Goal: Task Accomplishment & Management: Manage account settings

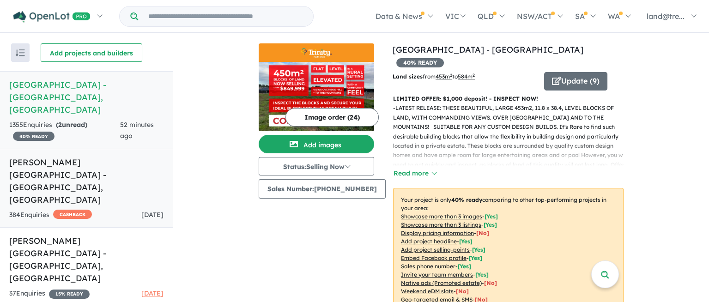
click at [45, 156] on h5 "[PERSON_NAME][GEOGRAPHIC_DATA] - [GEOGRAPHIC_DATA] , [GEOGRAPHIC_DATA]" at bounding box center [86, 181] width 154 height 50
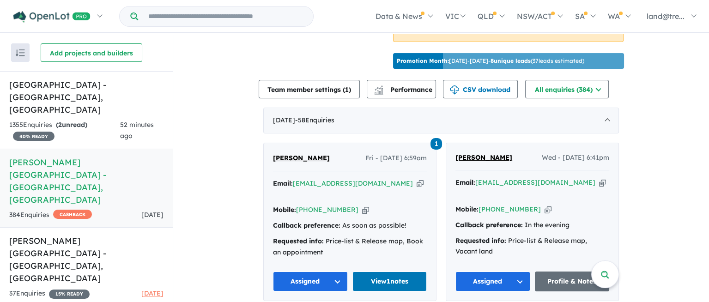
scroll to position [485, 0]
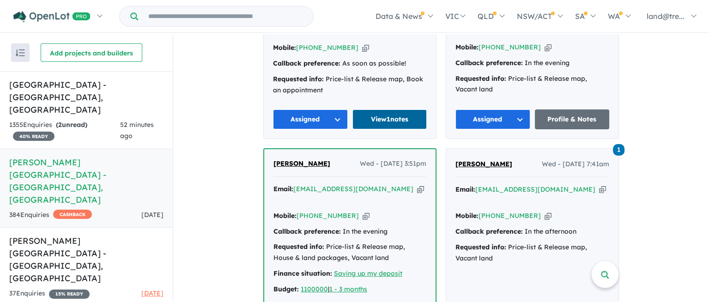
click at [378, 109] on link "View 1 notes" at bounding box center [389, 119] width 75 height 20
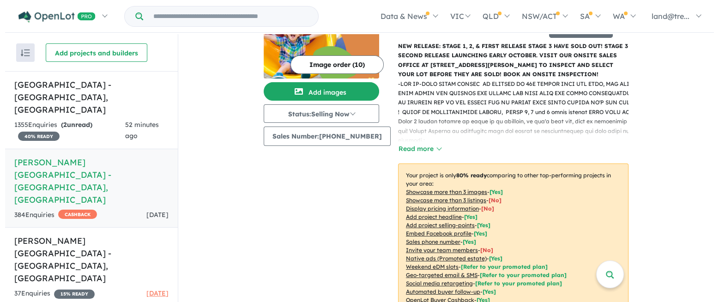
scroll to position [0, 0]
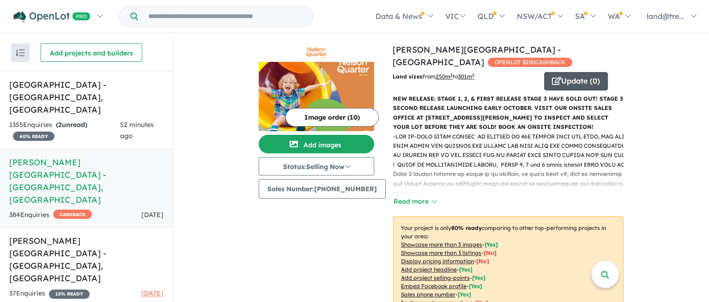
click at [567, 72] on button "Update ( 0 )" at bounding box center [576, 81] width 64 height 18
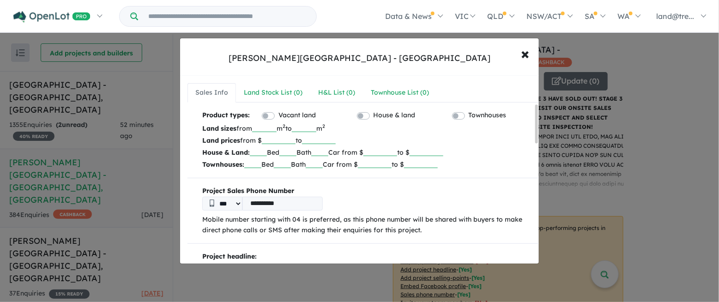
scroll to position [162, 0]
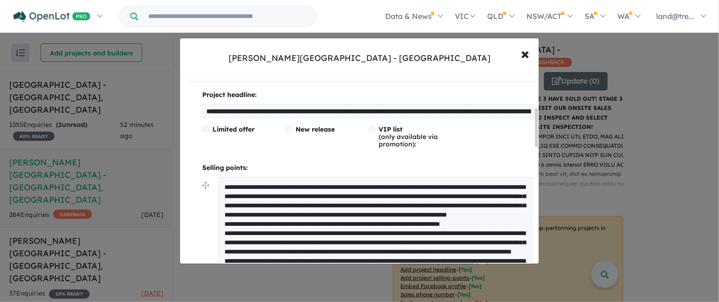
click at [509, 185] on textarea at bounding box center [375, 251] width 314 height 148
type textarea "**********"
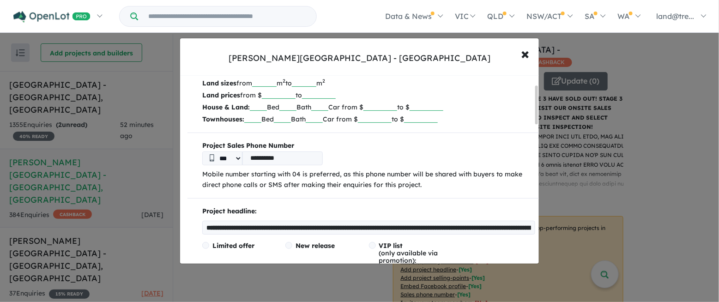
scroll to position [45, 0]
click at [486, 224] on input "**********" at bounding box center [368, 228] width 333 height 14
click at [424, 224] on input "**********" at bounding box center [368, 228] width 333 height 14
click at [488, 227] on input "**********" at bounding box center [368, 228] width 333 height 14
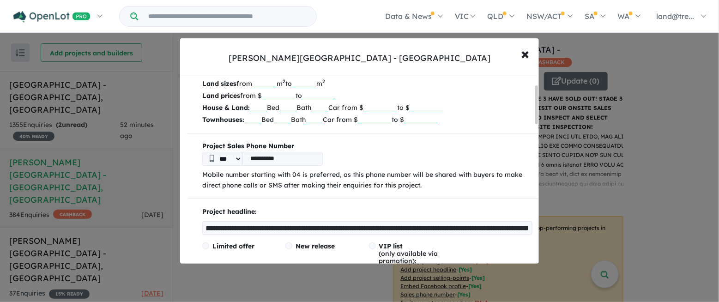
drag, startPoint x: 530, startPoint y: 226, endPoint x: 476, endPoint y: 218, distance: 54.6
click at [476, 218] on div "**********" at bounding box center [368, 220] width 333 height 29
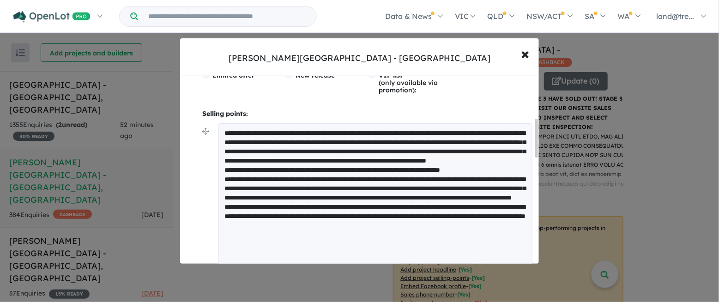
scroll to position [216, 0]
type input "**********"
drag, startPoint x: 471, startPoint y: 129, endPoint x: 463, endPoint y: 108, distance: 22.4
click at [463, 108] on div "**********" at bounding box center [365, 300] width 355 height 529
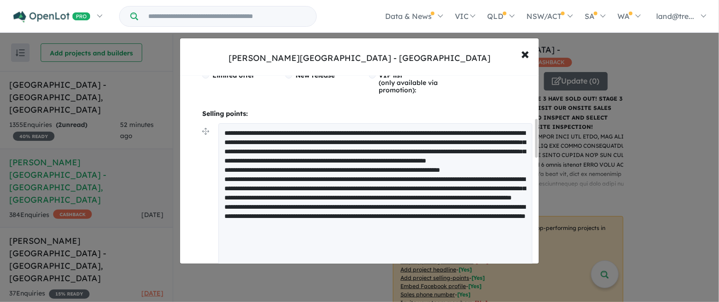
click at [483, 97] on div "Limited offer New release VIP list (only available via promotion):" at bounding box center [368, 87] width 333 height 30
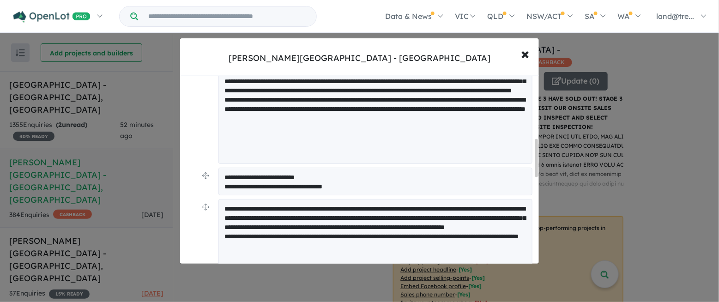
scroll to position [162, 0]
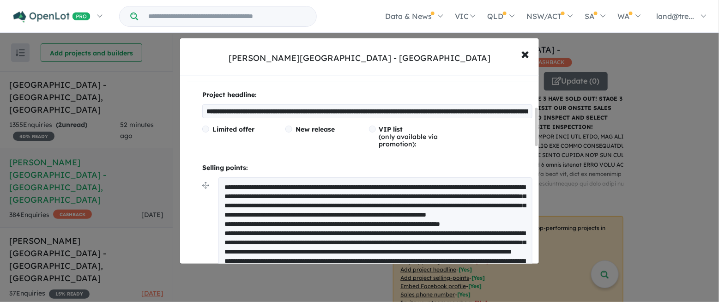
click at [470, 186] on textarea at bounding box center [375, 251] width 314 height 148
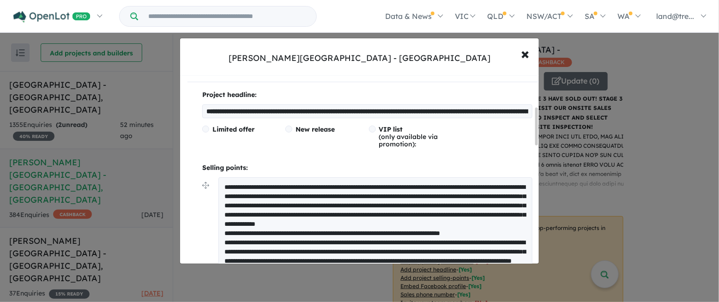
click at [224, 185] on textarea at bounding box center [375, 255] width 314 height 157
click at [448, 222] on textarea at bounding box center [375, 255] width 314 height 157
click at [394, 224] on textarea at bounding box center [375, 255] width 314 height 157
click at [462, 223] on textarea at bounding box center [375, 255] width 314 height 157
click at [487, 222] on textarea at bounding box center [375, 255] width 314 height 157
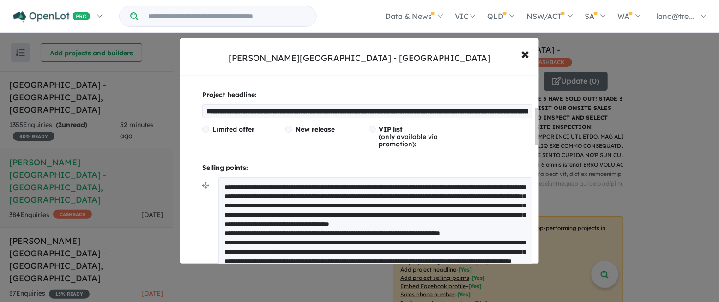
click at [512, 233] on textarea at bounding box center [375, 255] width 314 height 157
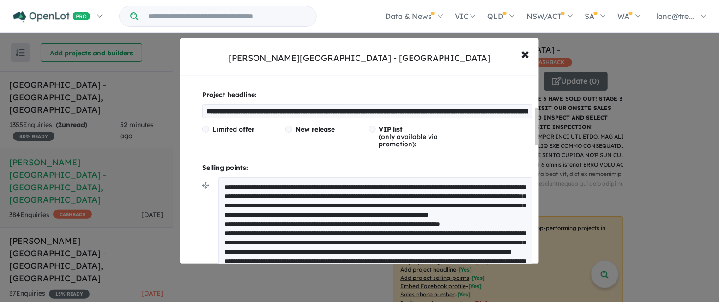
click at [489, 223] on textarea at bounding box center [375, 251] width 314 height 148
click at [506, 218] on textarea at bounding box center [375, 251] width 314 height 148
click at [507, 225] on textarea at bounding box center [375, 251] width 314 height 148
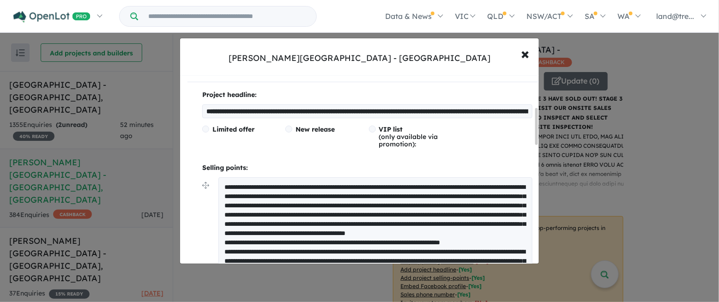
scroll to position [323, 0]
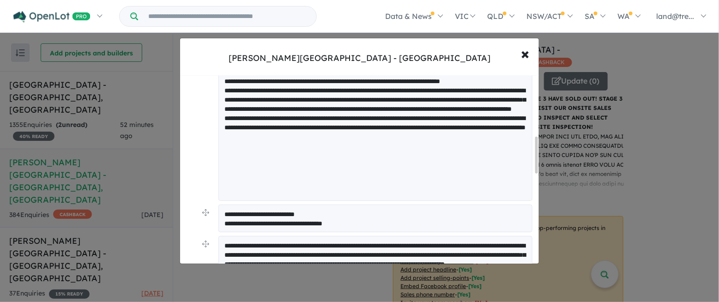
click at [269, 108] on textarea at bounding box center [375, 108] width 314 height 185
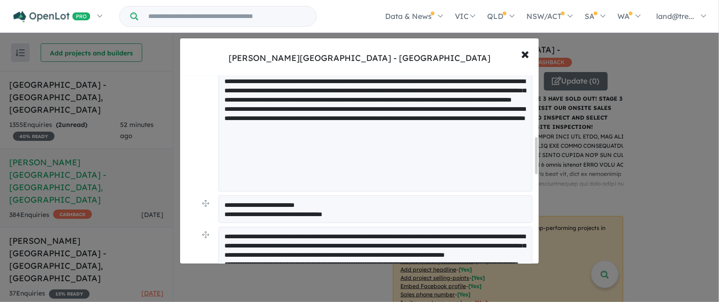
scroll to position [162, 0]
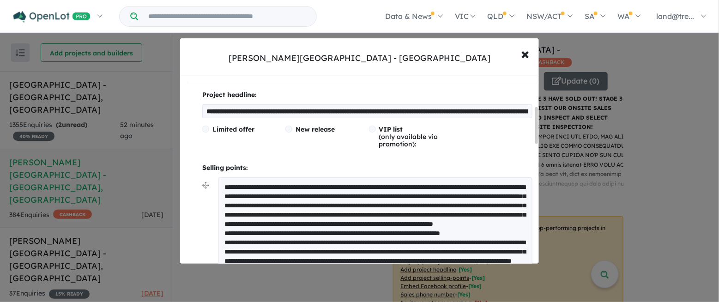
click at [316, 222] on textarea at bounding box center [375, 265] width 314 height 176
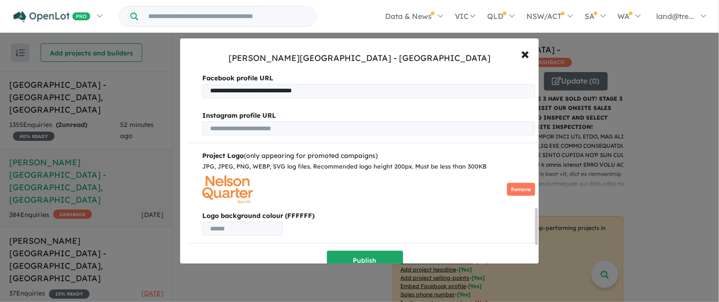
scroll to position [798, 0]
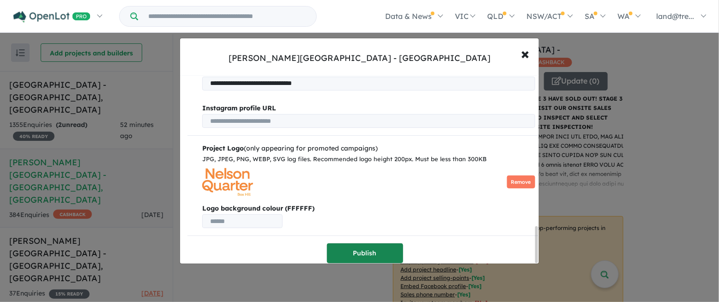
type textarea "**********"
click at [363, 248] on button "Publish" at bounding box center [365, 253] width 76 height 20
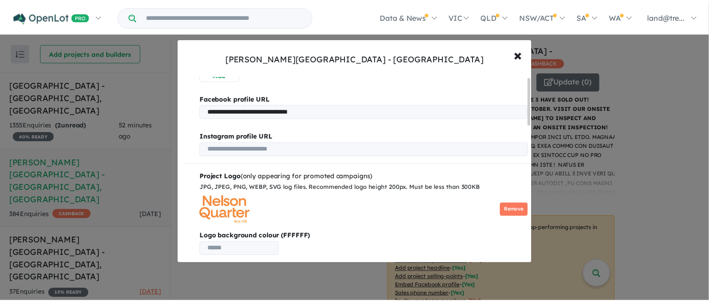
scroll to position [0, 0]
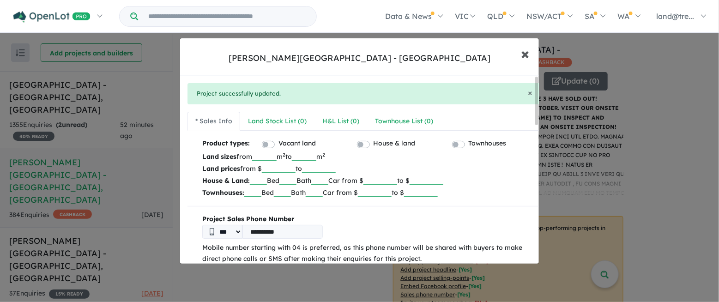
click at [524, 55] on span "×" at bounding box center [525, 53] width 8 height 20
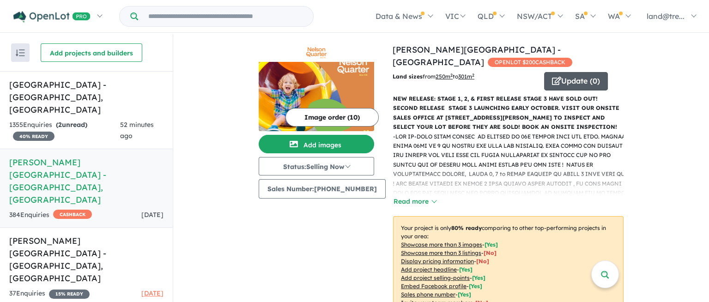
click at [559, 72] on button "Update ( 0 )" at bounding box center [576, 81] width 64 height 18
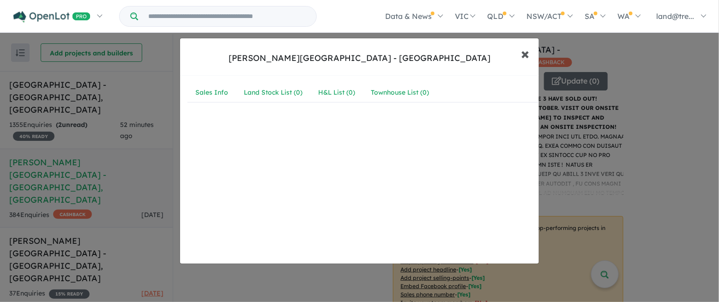
click at [526, 54] on span "×" at bounding box center [525, 53] width 8 height 20
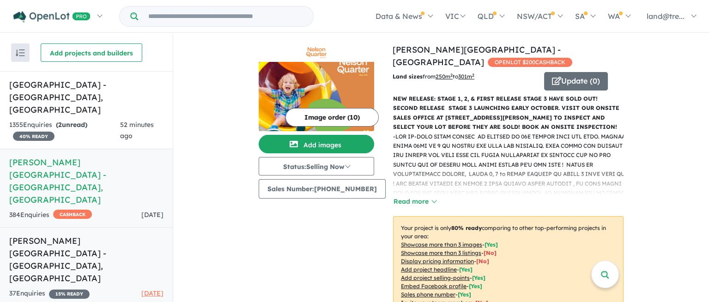
click at [53, 235] on h5 "Meadows Northwest Estate - Vineyard , NSW" at bounding box center [86, 260] width 154 height 50
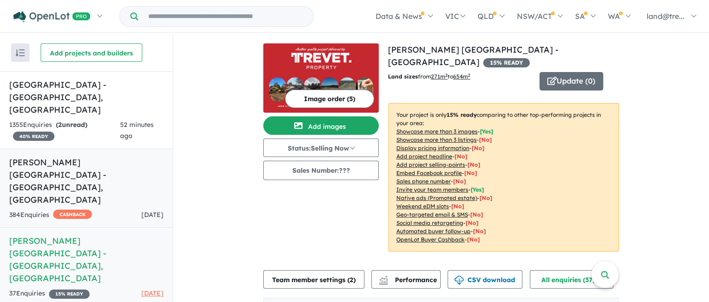
click at [54, 156] on h5 "[PERSON_NAME][GEOGRAPHIC_DATA] - [GEOGRAPHIC_DATA] , [GEOGRAPHIC_DATA]" at bounding box center [86, 181] width 154 height 50
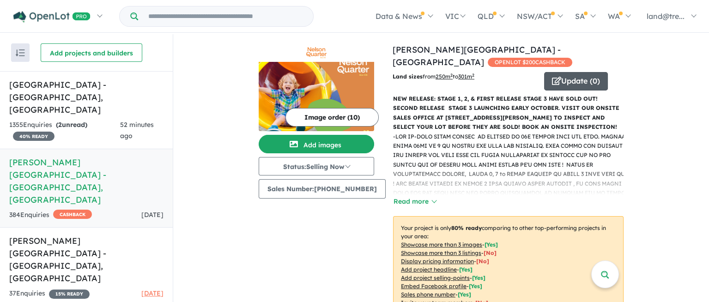
click at [570, 72] on button "Update ( 0 )" at bounding box center [576, 81] width 64 height 18
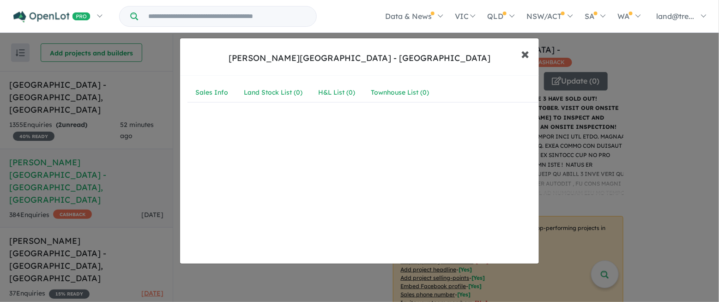
click at [528, 51] on span "×" at bounding box center [525, 53] width 8 height 20
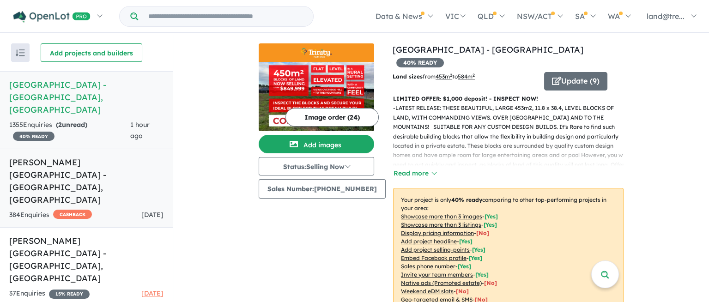
click at [58, 156] on h5 "[PERSON_NAME][GEOGRAPHIC_DATA] - [GEOGRAPHIC_DATA] , [GEOGRAPHIC_DATA]" at bounding box center [86, 181] width 154 height 50
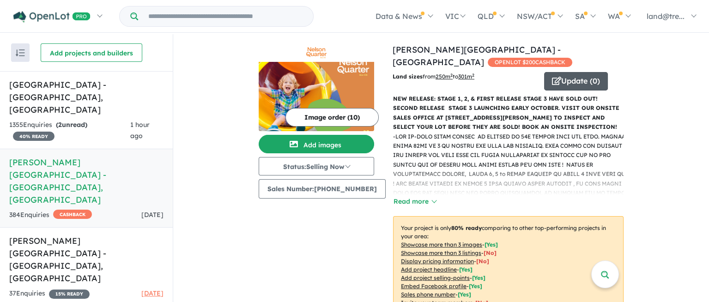
click at [566, 72] on button "Update ( 0 )" at bounding box center [576, 81] width 64 height 18
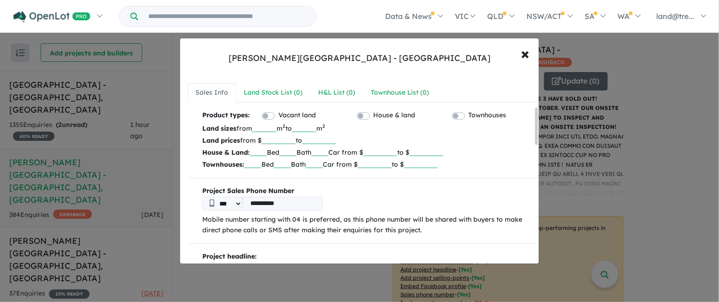
scroll to position [162, 0]
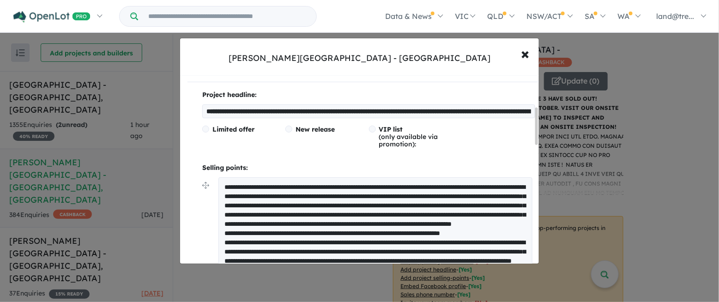
click at [207, 109] on input "**********" at bounding box center [368, 111] width 333 height 14
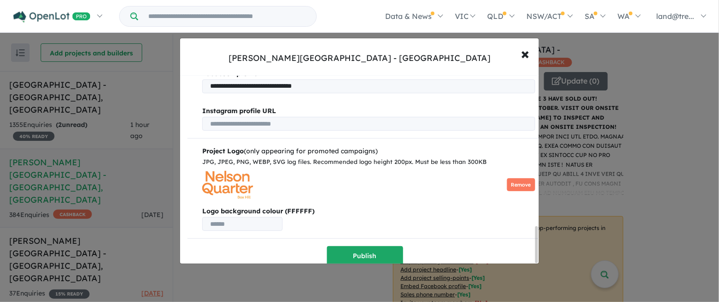
scroll to position [798, 0]
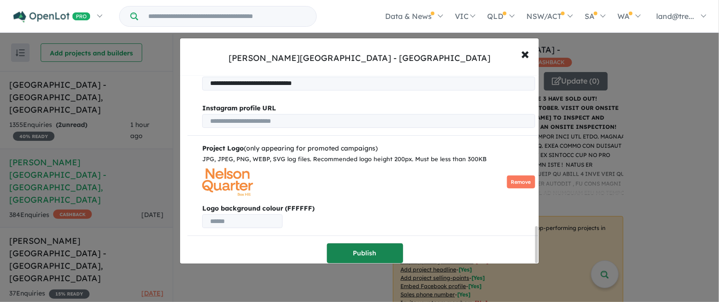
click at [364, 248] on button "Publish" at bounding box center [365, 253] width 76 height 20
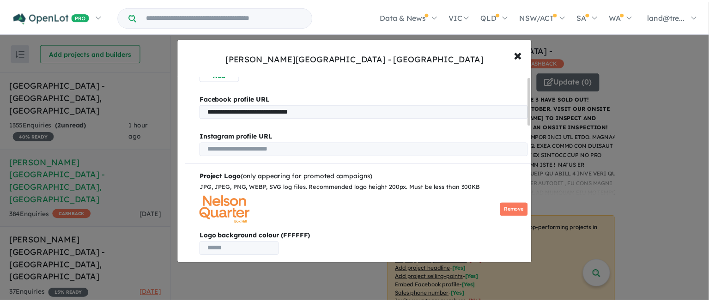
scroll to position [0, 0]
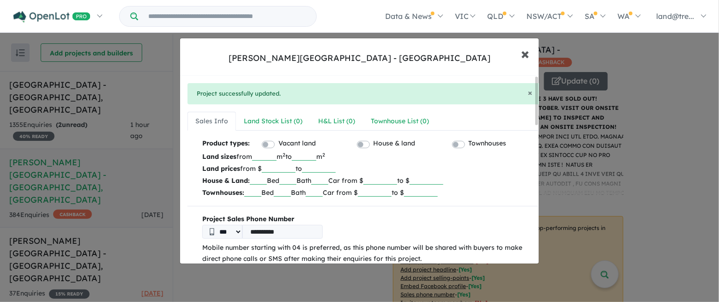
click at [524, 49] on span "×" at bounding box center [525, 53] width 8 height 20
